Goal: Task Accomplishment & Management: Use online tool/utility

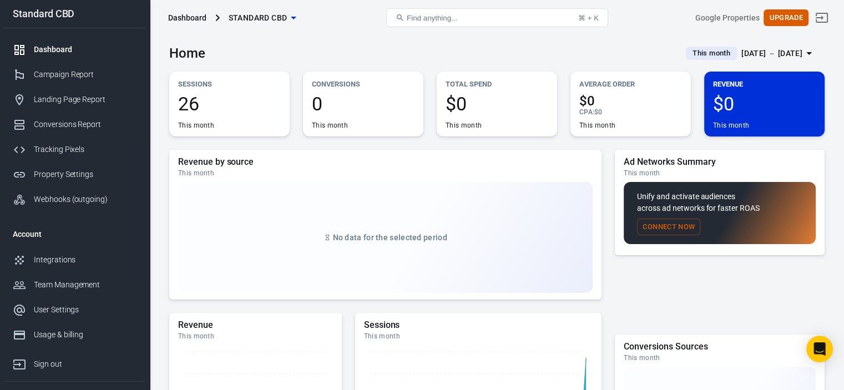
click at [249, 19] on span "Standard CBD" at bounding box center [258, 18] width 59 height 14
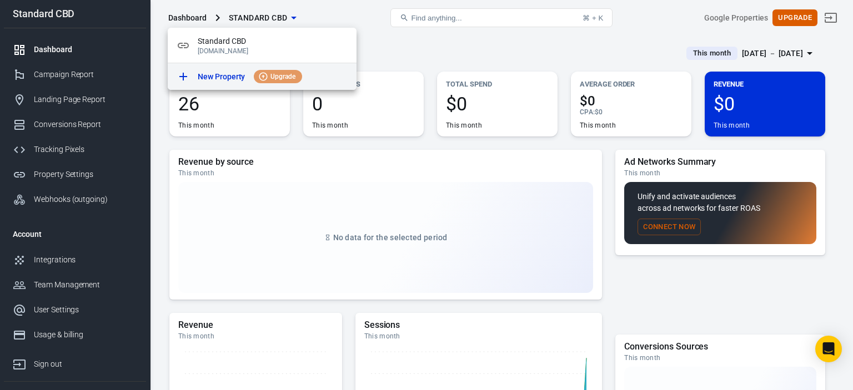
click at [233, 78] on p "New Property" at bounding box center [221, 77] width 47 height 12
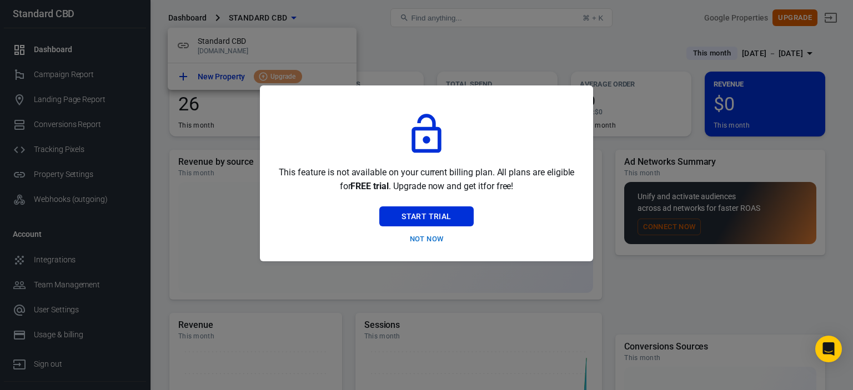
click at [430, 235] on button "Not Now" at bounding box center [426, 239] width 94 height 17
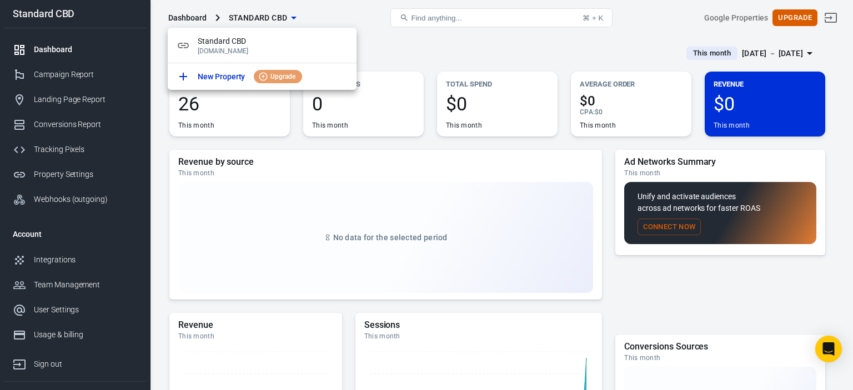
click at [63, 147] on div at bounding box center [426, 195] width 853 height 390
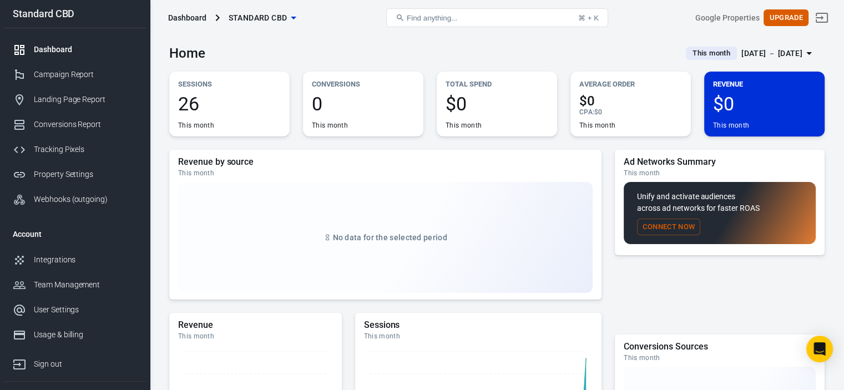
click at [63, 147] on div "Tracking Pixels" at bounding box center [85, 150] width 103 height 12
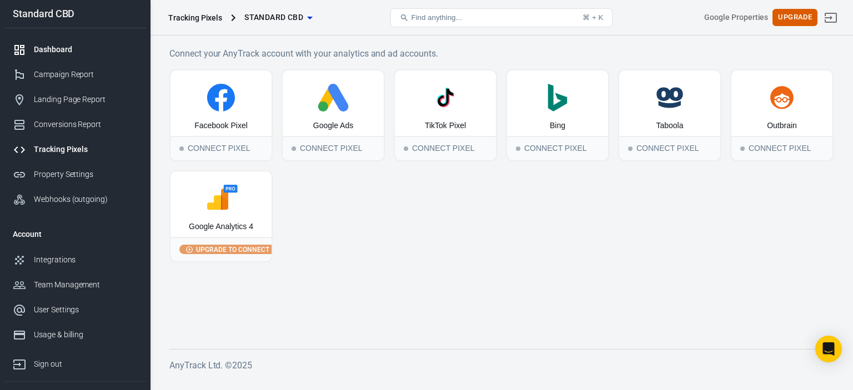
click at [70, 54] on div "Dashboard" at bounding box center [85, 50] width 103 height 12
